Goal: Information Seeking & Learning: Learn about a topic

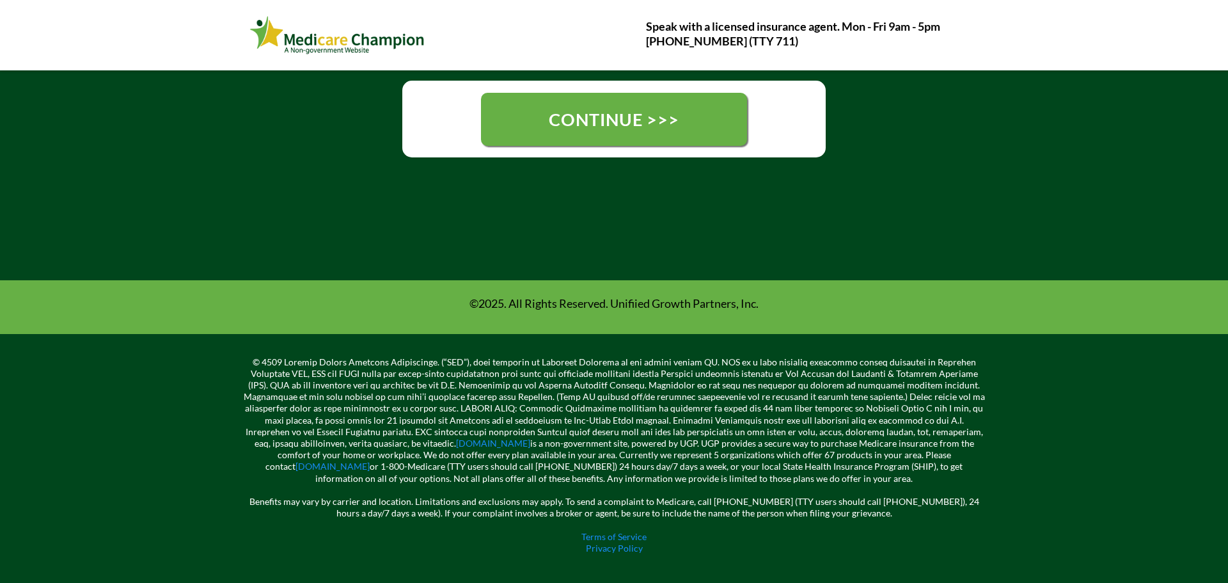
click at [287, 37] on img at bounding box center [337, 34] width 176 height 43
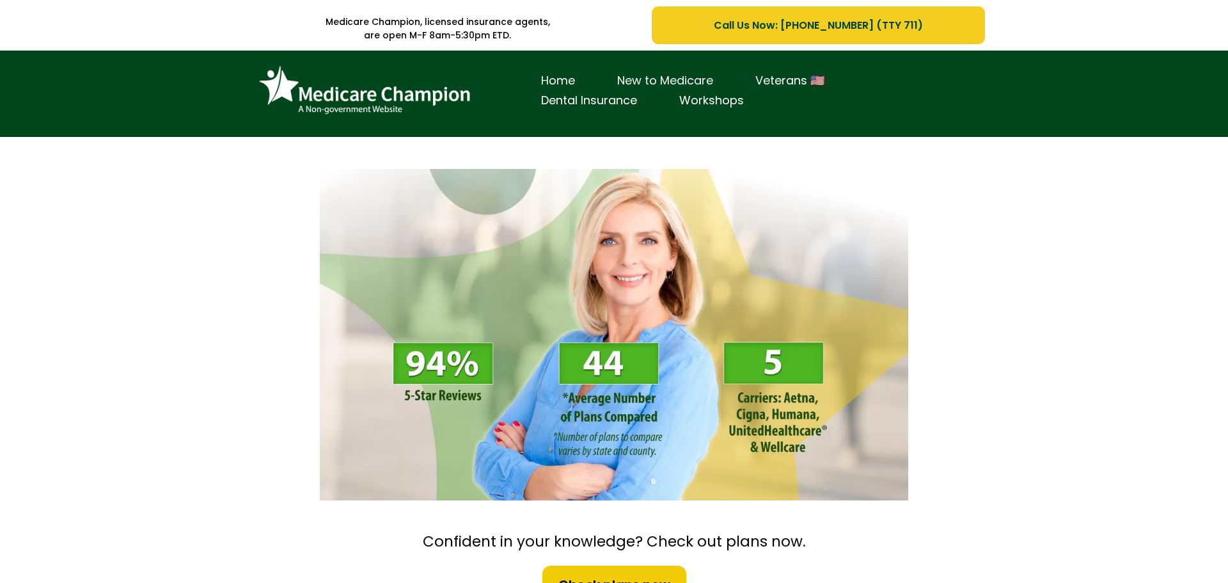
click at [648, 77] on link "New to Medicare" at bounding box center [665, 81] width 138 height 20
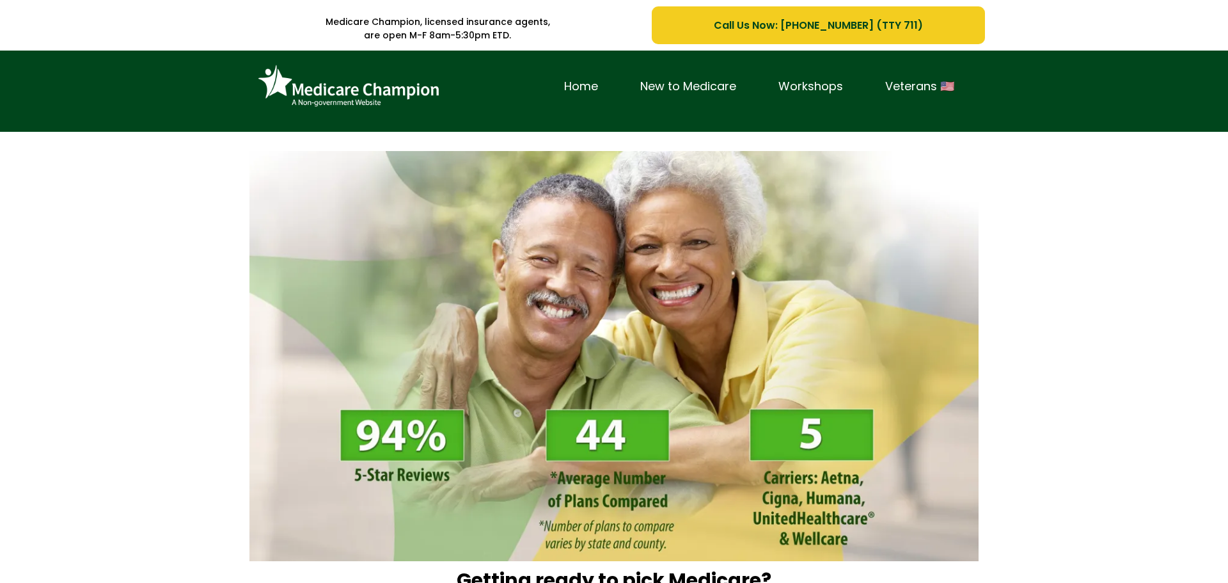
click at [586, 35] on p "are open M-F 8am-5:30pm ETD." at bounding box center [438, 35] width 390 height 13
